Goal: Information Seeking & Learning: Learn about a topic

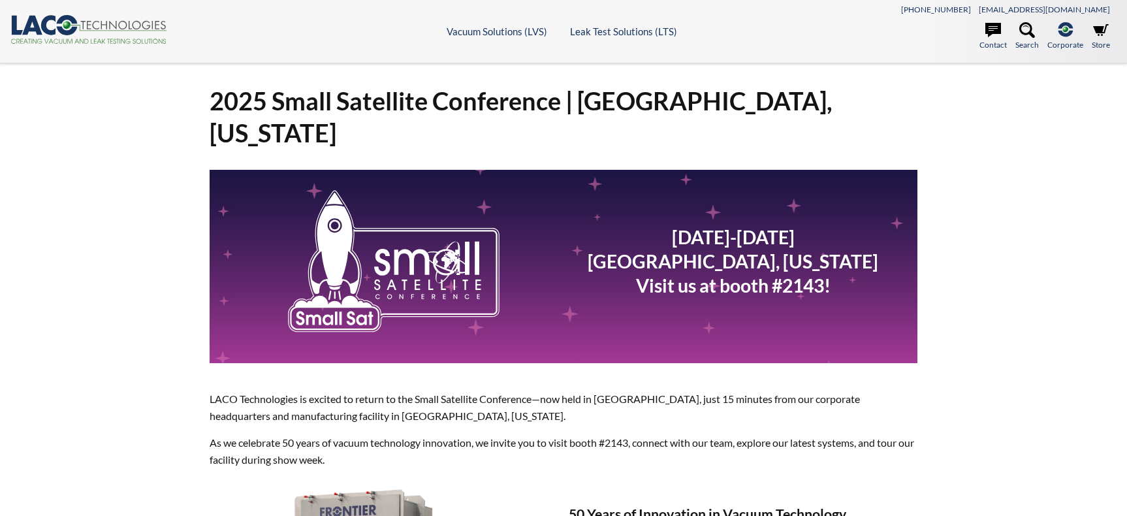
select select "ווידג'ט לתרגום שפות"
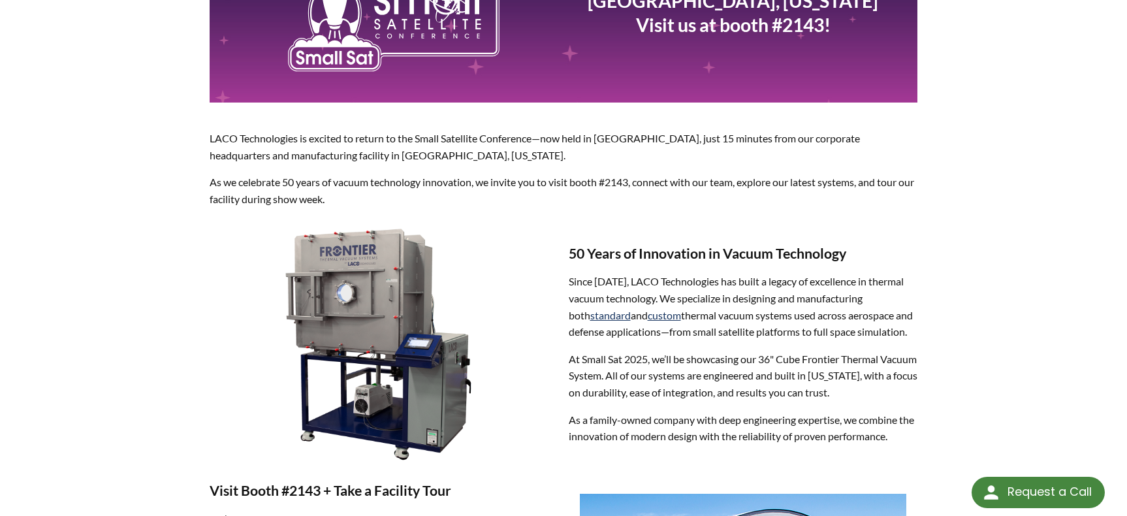
scroll to position [261, 0]
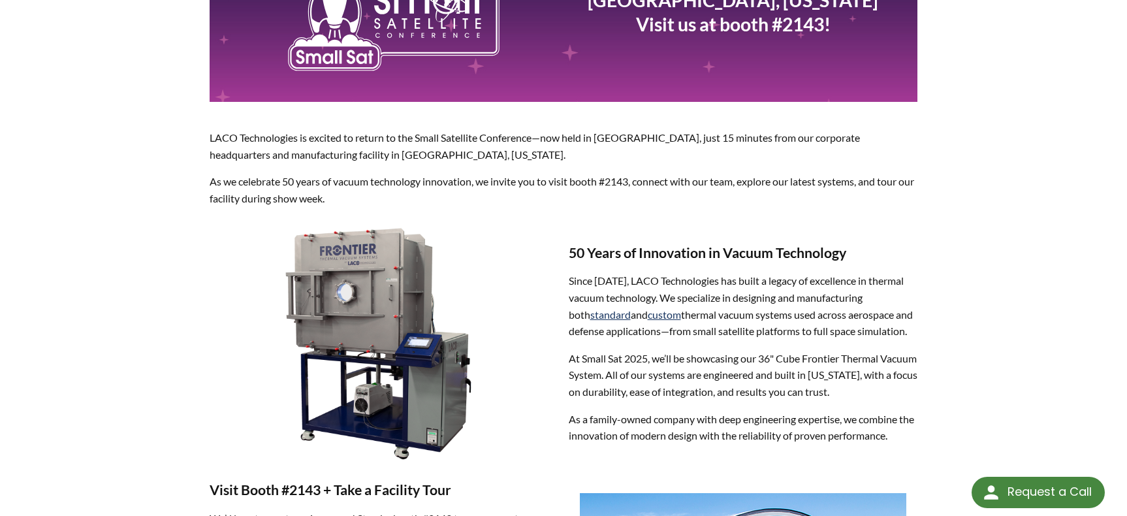
click at [331, 217] on img at bounding box center [384, 341] width 228 height 249
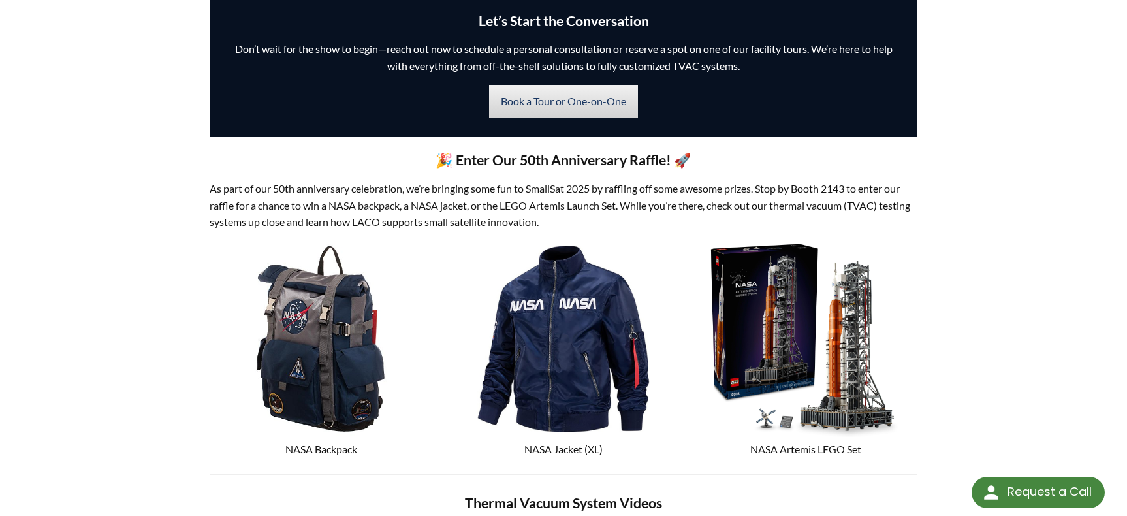
scroll to position [849, 0]
